Goal: Task Accomplishment & Management: Use online tool/utility

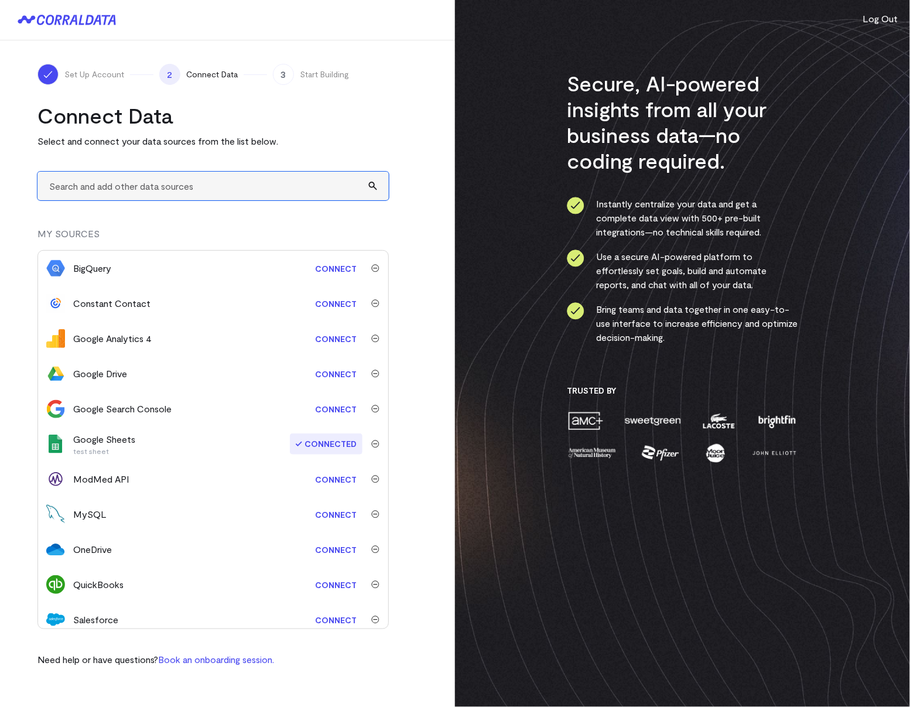
click at [142, 191] on input "text" at bounding box center [212, 186] width 351 height 29
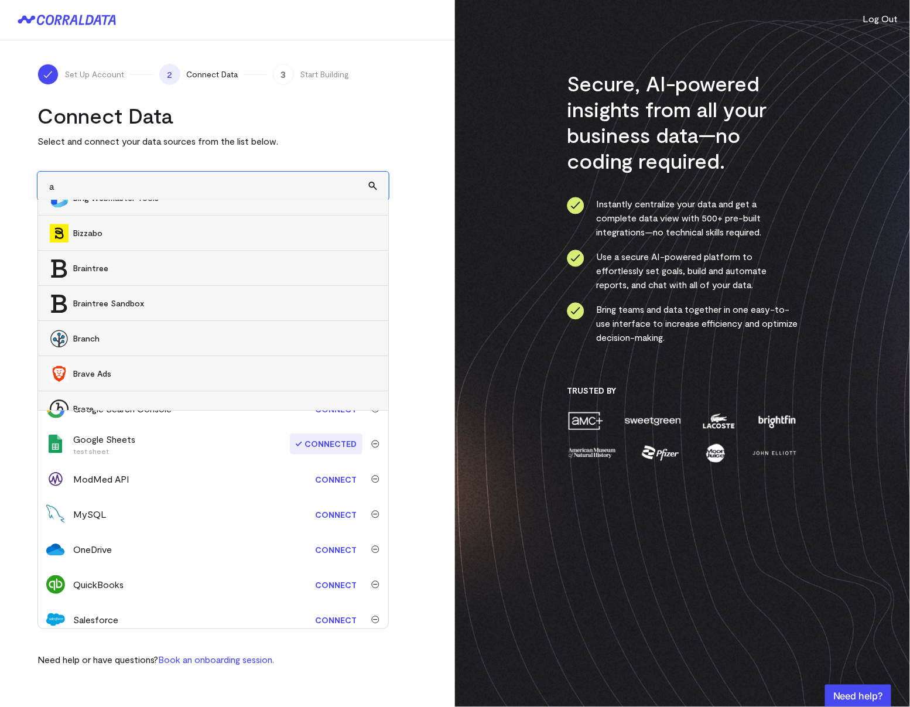
scroll to position [8, 0]
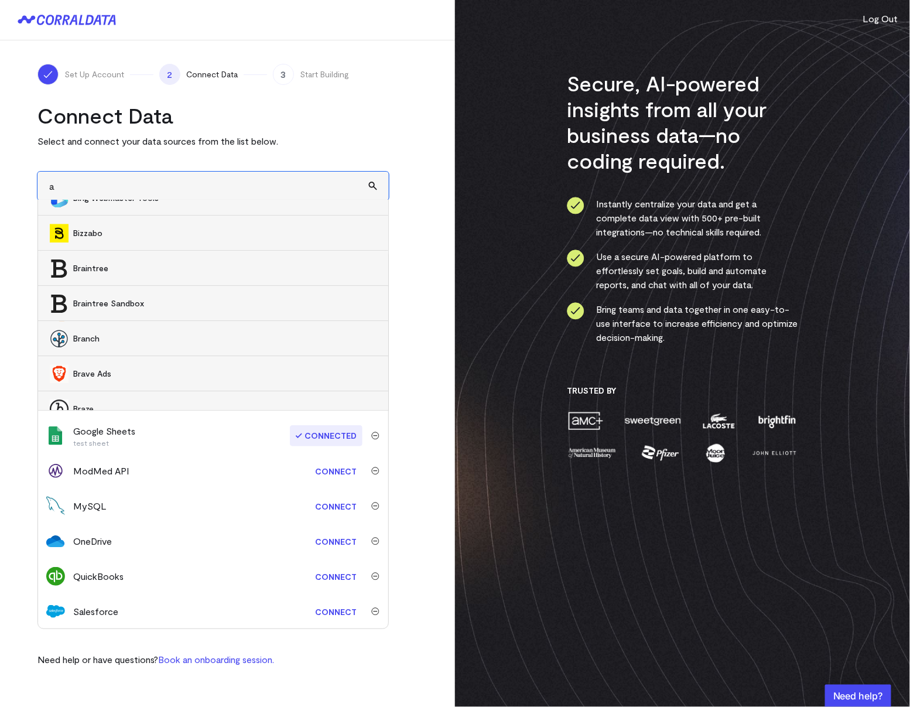
drag, startPoint x: 81, startPoint y: 190, endPoint x: 41, endPoint y: 187, distance: 40.5
click at [41, 187] on input "a" at bounding box center [212, 186] width 351 height 29
type input "marke"
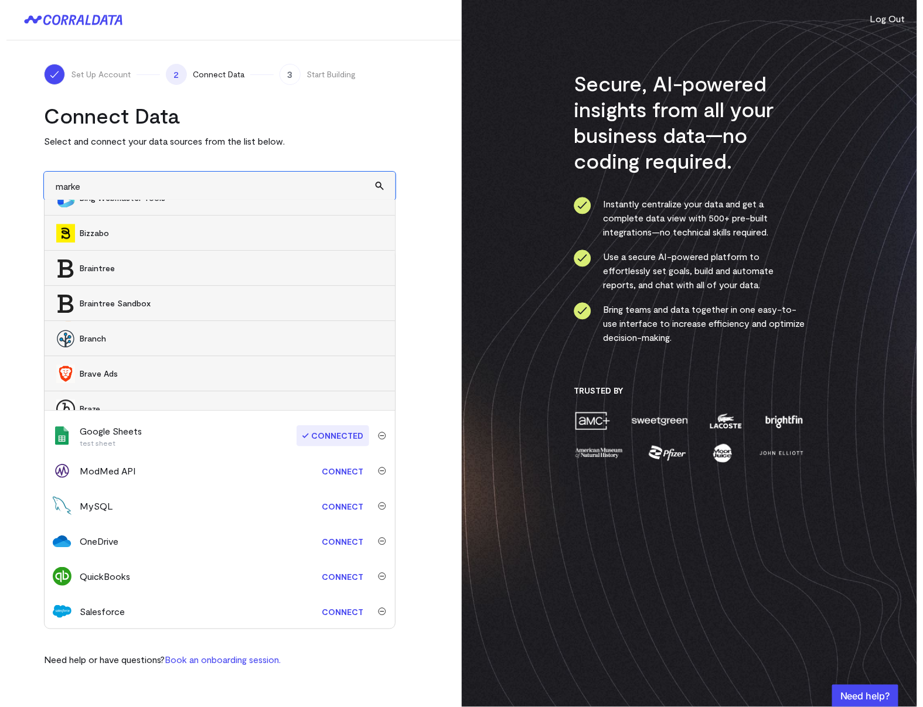
scroll to position [0, 0]
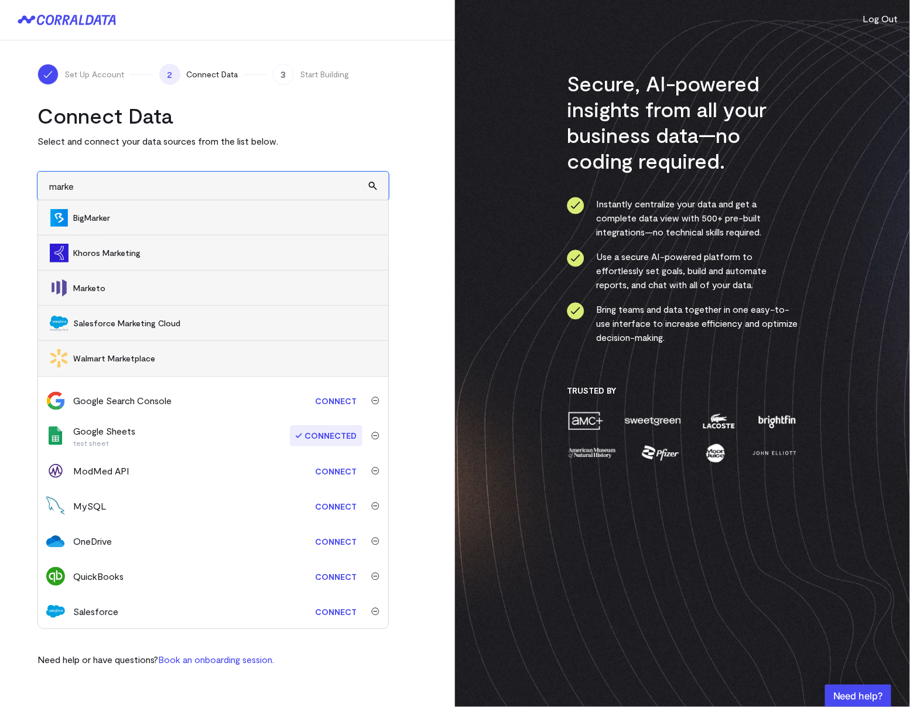
drag, startPoint x: 81, startPoint y: 186, endPoint x: 46, endPoint y: 182, distance: 34.7
click at [46, 182] on input "marke" at bounding box center [212, 186] width 351 height 29
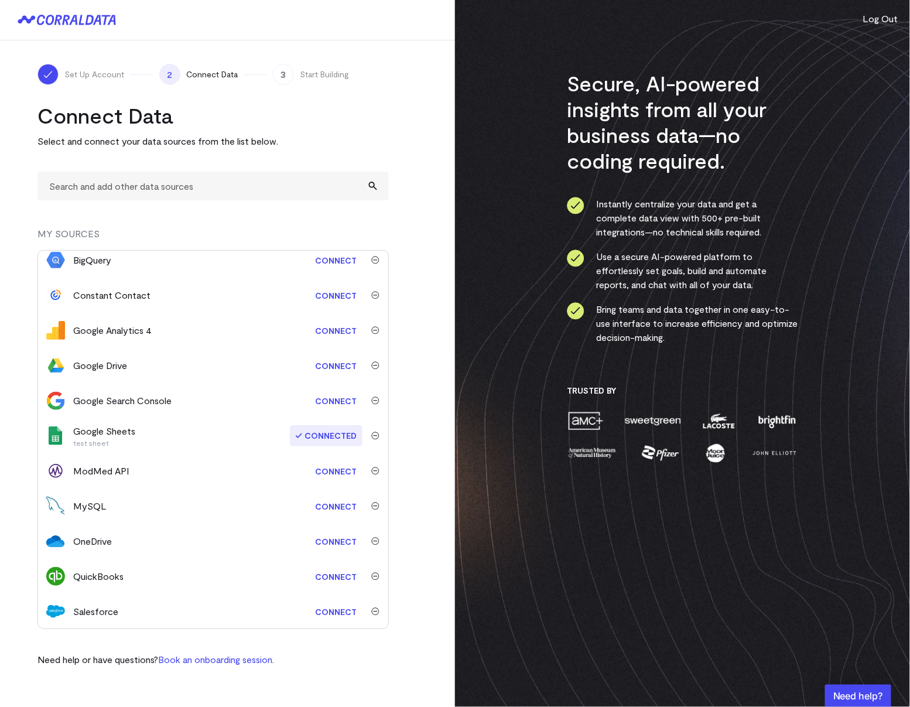
click at [160, 164] on div "Connect Data Select and connect your data sources from the list below. MY SOURC…" at bounding box center [212, 385] width 351 height 564
